Goal: Transaction & Acquisition: Obtain resource

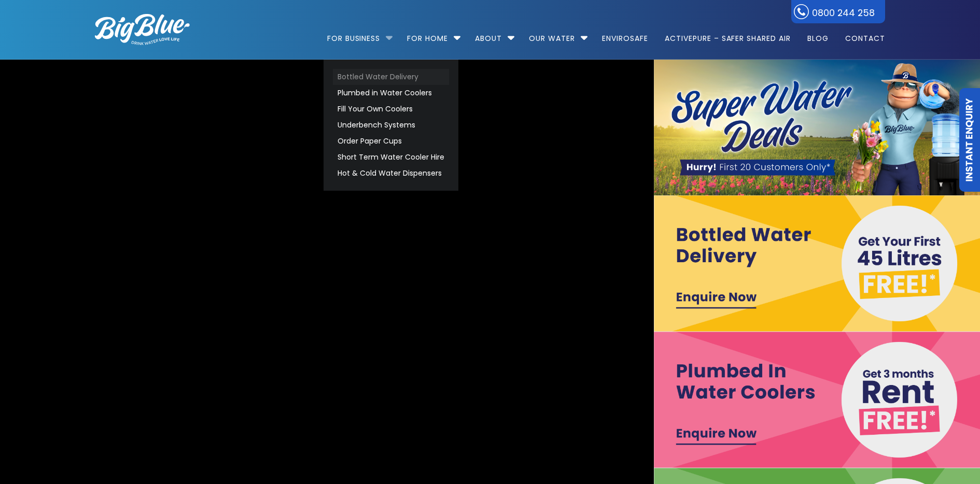
click at [386, 78] on link "Bottled Water Delivery" at bounding box center [391, 77] width 116 height 16
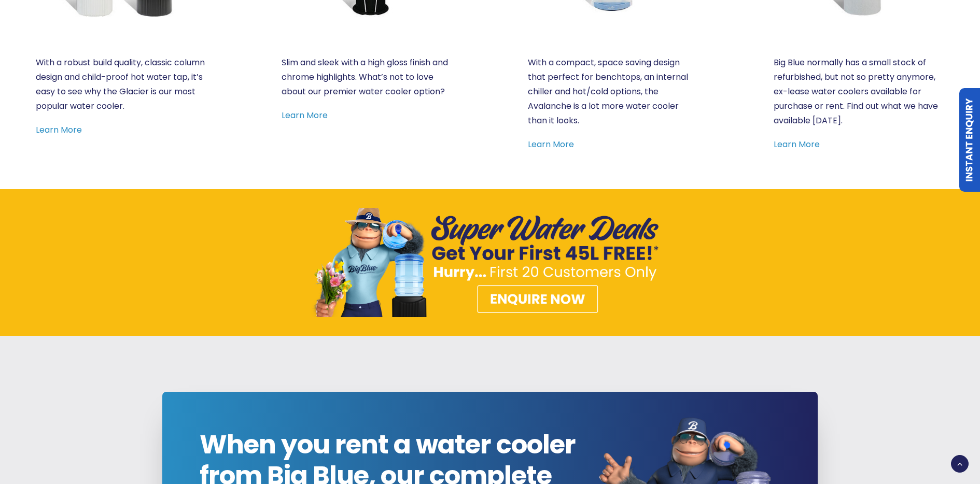
scroll to position [804, 0]
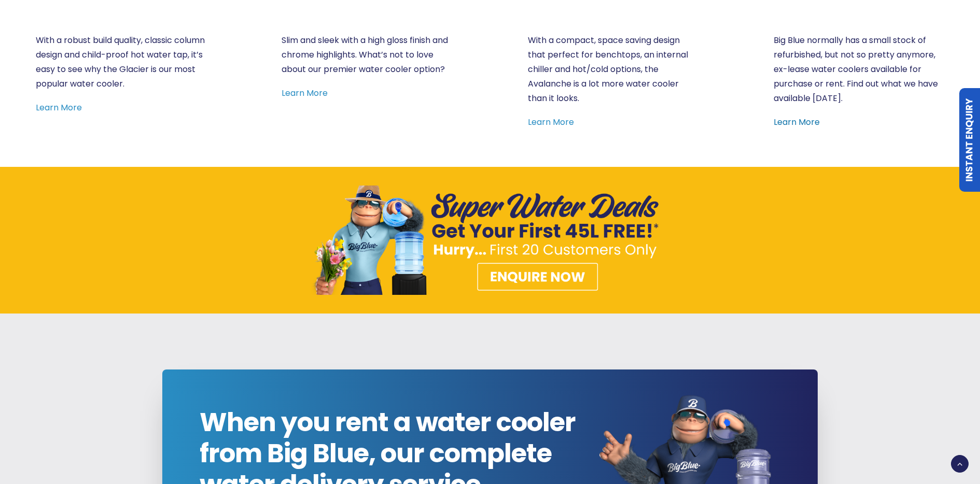
click at [811, 124] on link "Learn More" at bounding box center [796, 122] width 46 height 12
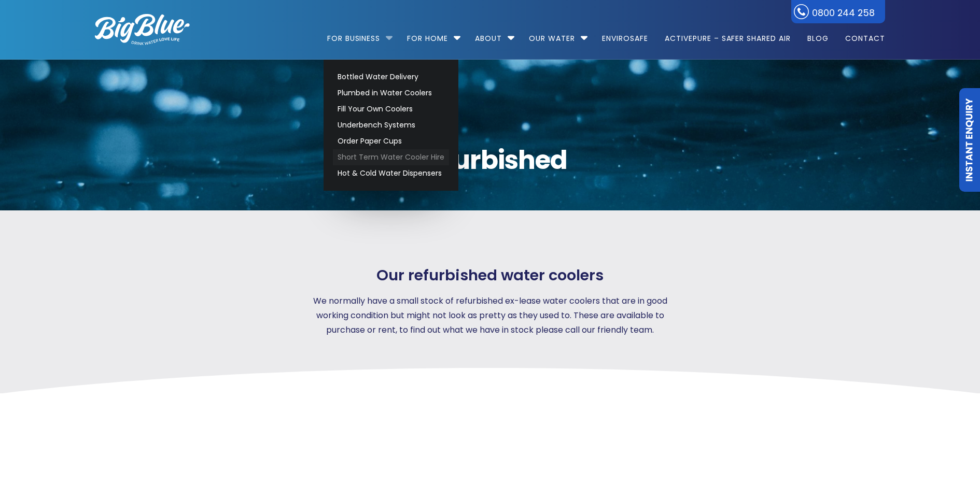
click at [372, 158] on link "Short Term Water Cooler Hire" at bounding box center [391, 157] width 116 height 16
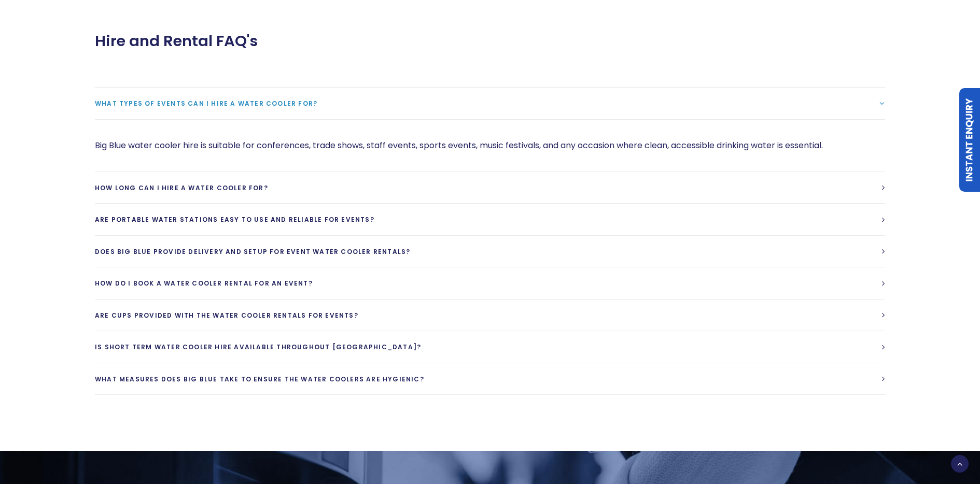
scroll to position [959, 0]
